Goal: Find specific page/section: Find specific page/section

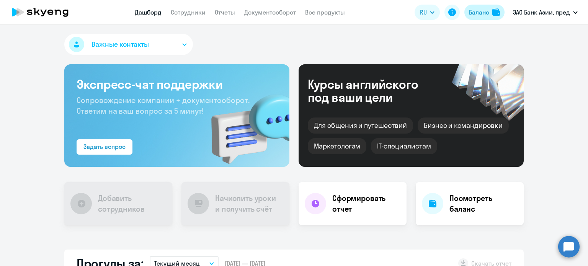
click at [493, 14] on img at bounding box center [496, 12] width 8 height 8
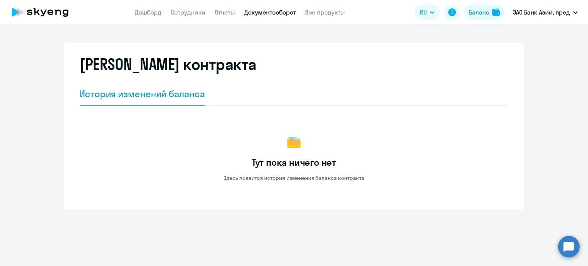
click at [261, 15] on link "Документооборот" at bounding box center [270, 12] width 52 height 8
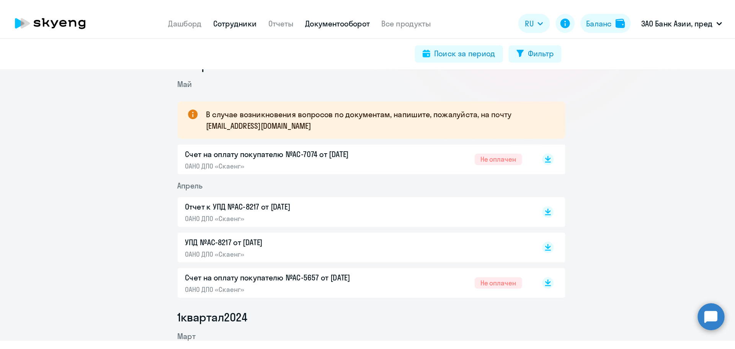
scroll to position [115, 0]
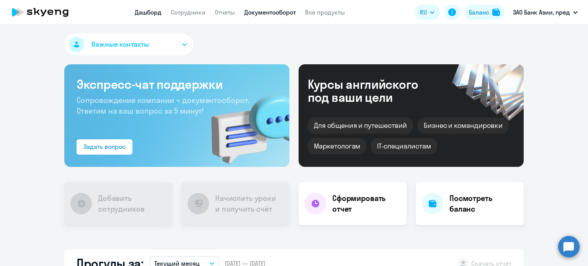
click at [286, 15] on link "Документооборот" at bounding box center [270, 12] width 52 height 8
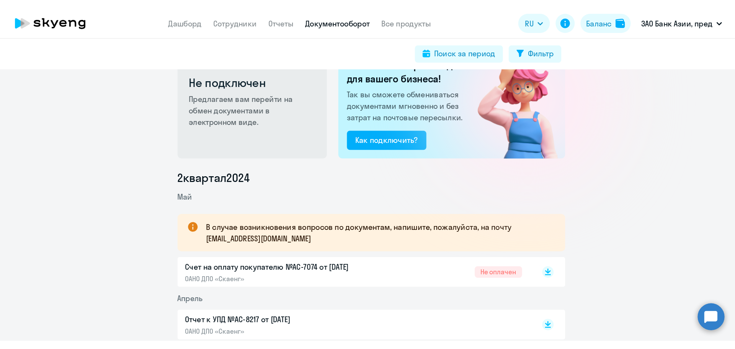
scroll to position [38, 0]
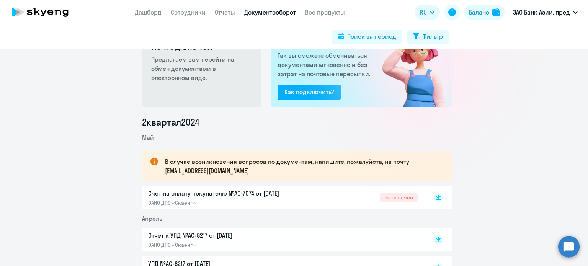
click at [253, 190] on p "Счет на оплату покупателю №AC-7074 от [DATE]" at bounding box center [228, 193] width 161 height 9
